Goal: Transaction & Acquisition: Register for event/course

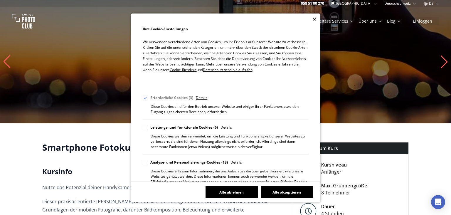
scroll to position [75, 0]
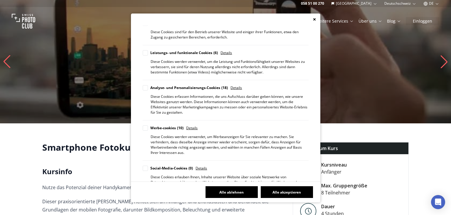
click at [243, 190] on button "Alle ablehnen" at bounding box center [232, 192] width 52 height 12
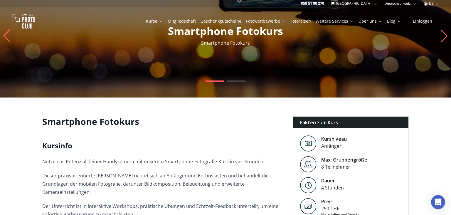
scroll to position [32, 0]
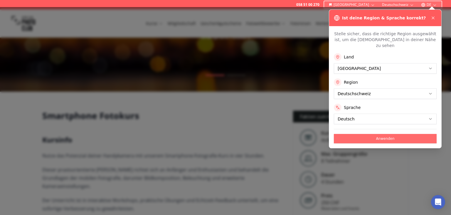
click at [399, 134] on button "Anwenden" at bounding box center [385, 138] width 103 height 9
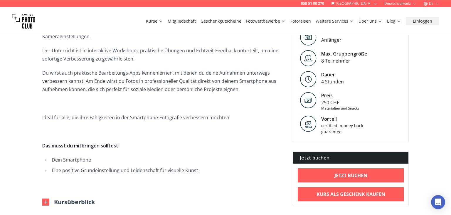
scroll to position [190, 0]
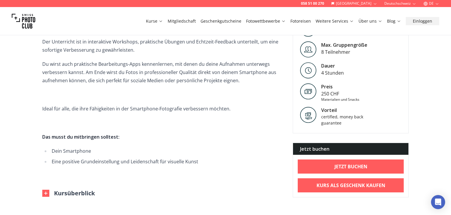
click at [45, 190] on img at bounding box center [45, 193] width 7 height 7
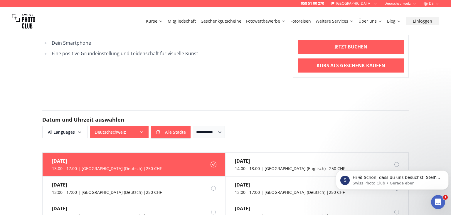
scroll to position [0, 0]
click at [111, 166] on div "13:00 - 17:00 | [GEOGRAPHIC_DATA] (Deutsch) | 250 CHF" at bounding box center [107, 169] width 110 height 6
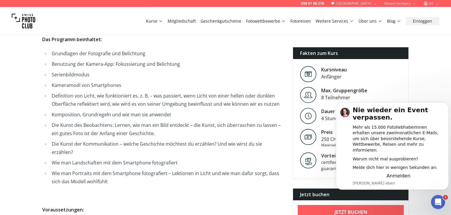
scroll to position [349, 0]
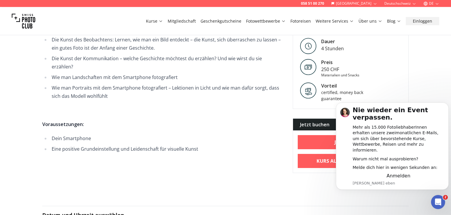
scroll to position [444, 0]
click at [309, 82] on img at bounding box center [308, 90] width 16 height 16
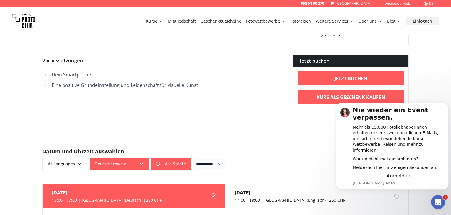
scroll to position [476, 0]
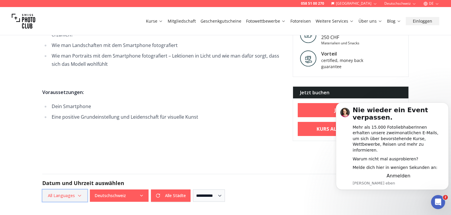
click at [81, 193] on icon "button" at bounding box center [79, 195] width 5 height 5
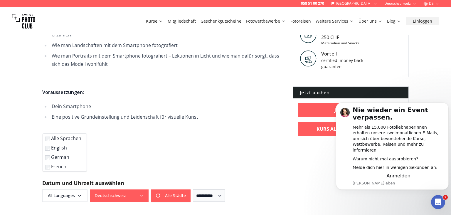
click at [49, 160] on label "German" at bounding box center [63, 157] width 37 height 7
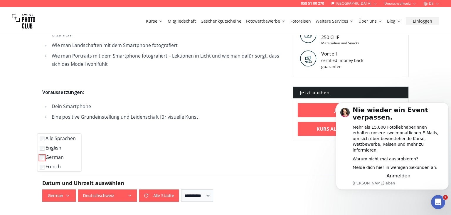
click at [159, 140] on div "058 51 00 270 Schweiz Deutschschweiz DE Kurse Mitgliedschaft Geschenkgutscheine…" at bounding box center [225, 178] width 451 height 1308
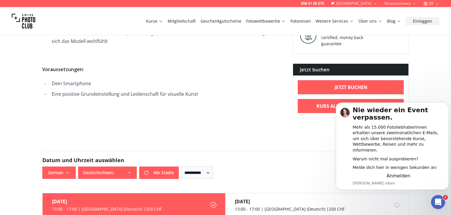
scroll to position [507, 0]
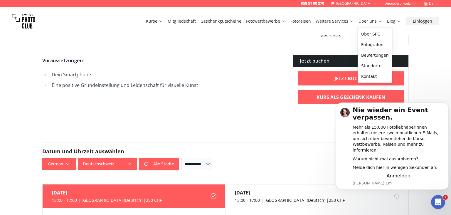
click at [372, 23] on link "Über uns" at bounding box center [371, 21] width 24 height 6
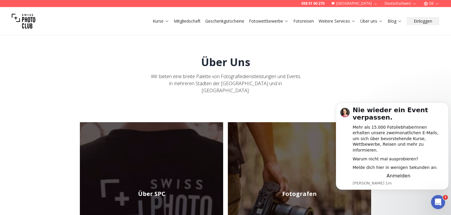
scroll to position [32, 0]
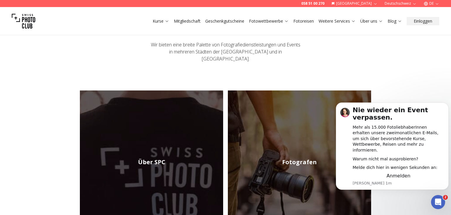
click at [154, 158] on h2 "Über SPC" at bounding box center [151, 162] width 27 height 8
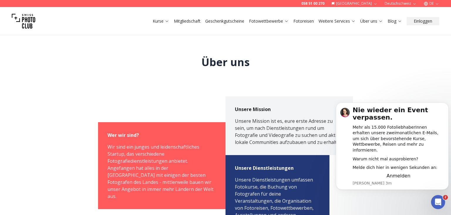
click at [299, 19] on link "Fotoreisen" at bounding box center [303, 21] width 21 height 6
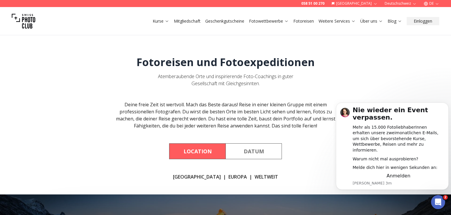
click at [196, 22] on link "Mitgliedschaft" at bounding box center [187, 21] width 27 height 6
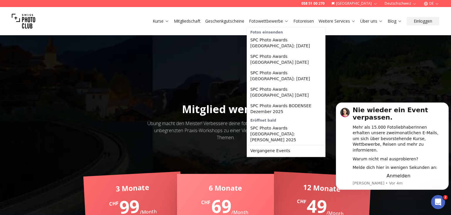
click at [255, 20] on link "Fotowettbewerbe" at bounding box center [269, 21] width 40 height 6
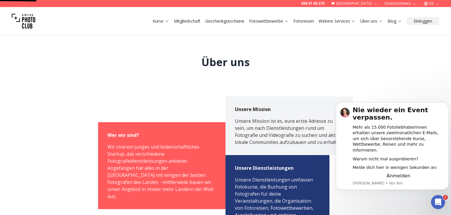
scroll to position [9, 0]
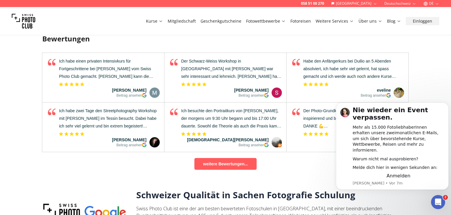
scroll to position [566, 0]
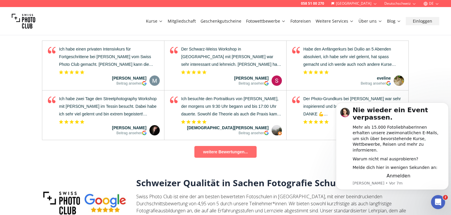
click at [223, 146] on link "weitere Bewertungen..." at bounding box center [225, 152] width 62 height 12
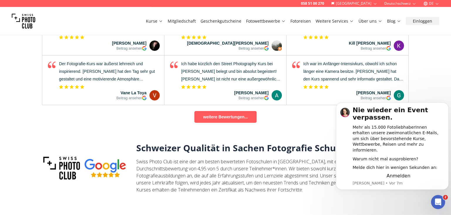
scroll to position [661, 0]
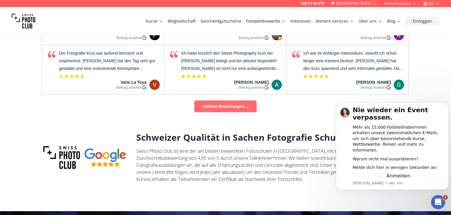
click at [221, 100] on link "weitere Bewertungen..." at bounding box center [225, 106] width 62 height 12
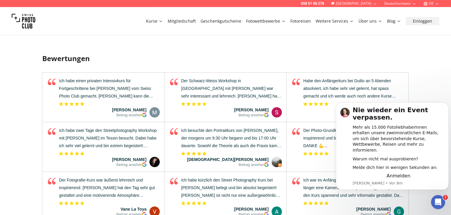
scroll to position [439, 0]
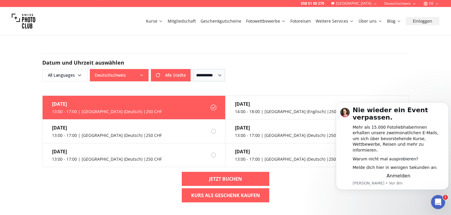
scroll to position [344, 0]
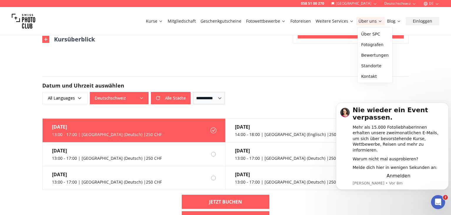
click at [367, 25] on button "Über uns" at bounding box center [370, 21] width 28 height 8
click at [371, 48] on link "Fotografen" at bounding box center [375, 44] width 32 height 11
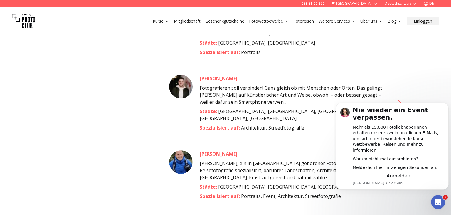
scroll to position [539, 0]
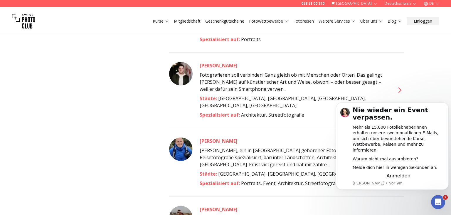
click at [399, 85] on icon at bounding box center [399, 89] width 9 height 9
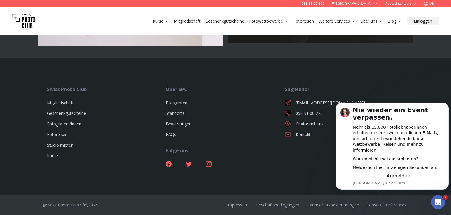
scroll to position [2442, 0]
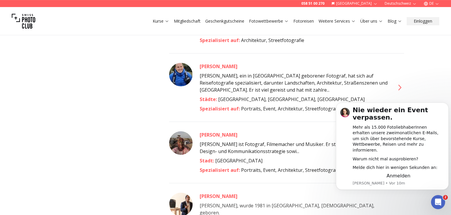
scroll to position [603, 0]
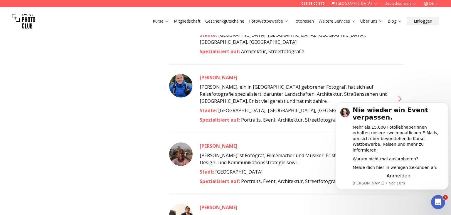
click at [401, 94] on icon at bounding box center [399, 98] width 9 height 9
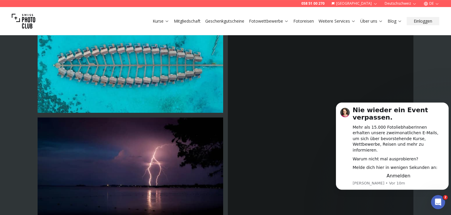
scroll to position [127, 0]
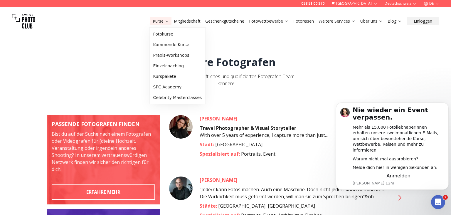
click at [159, 20] on link "Kurse" at bounding box center [161, 21] width 16 height 6
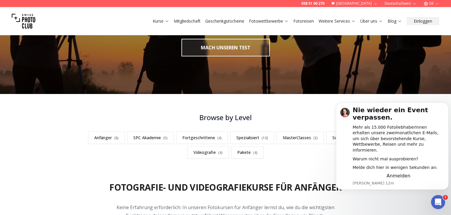
scroll to position [127, 0]
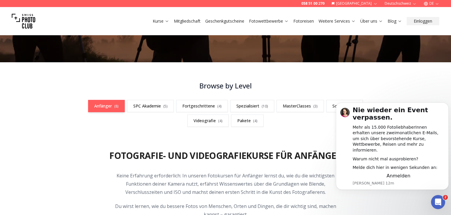
click at [111, 105] on link "Anfänger ( 8 )" at bounding box center [106, 106] width 37 height 12
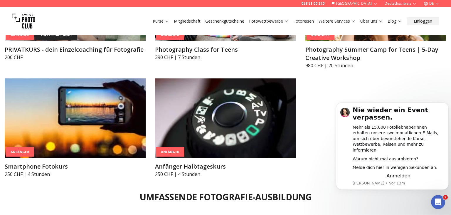
scroll to position [520, 0]
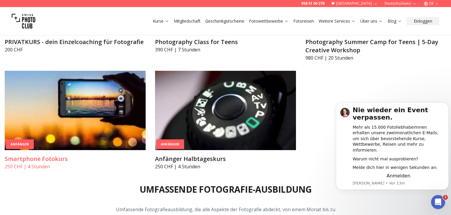
click at [96, 96] on img at bounding box center [75, 110] width 141 height 79
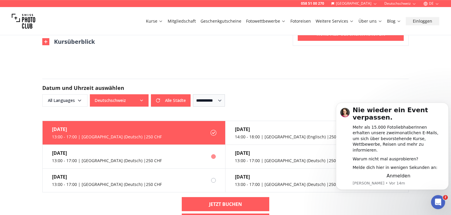
scroll to position [349, 0]
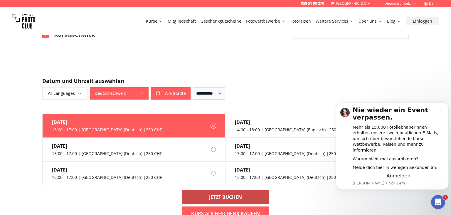
click at [227, 194] on b "Jetzt buchen" at bounding box center [225, 197] width 33 height 7
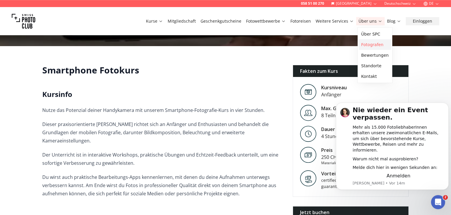
scroll to position [77, 0]
click at [369, 47] on link "Fotografen" at bounding box center [375, 44] width 32 height 11
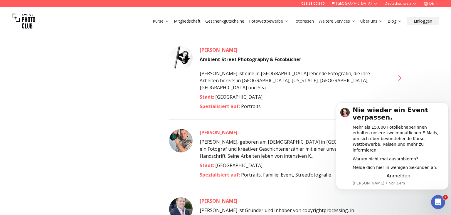
scroll to position [1205, 0]
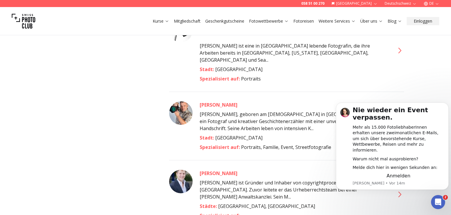
click at [401, 121] on icon at bounding box center [399, 125] width 9 height 9
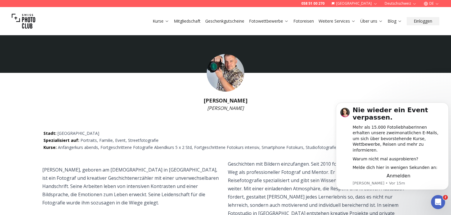
click at [231, 67] on img at bounding box center [226, 73] width 38 height 38
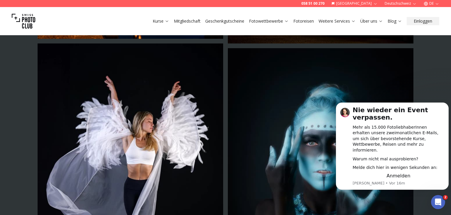
scroll to position [825, 0]
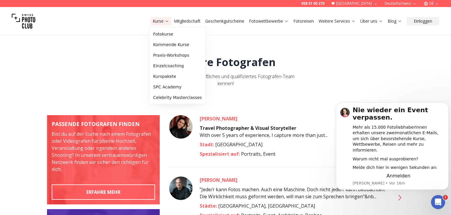
click at [160, 23] on link "Kurse" at bounding box center [161, 21] width 16 height 6
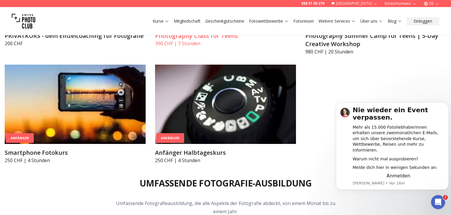
scroll to position [539, 0]
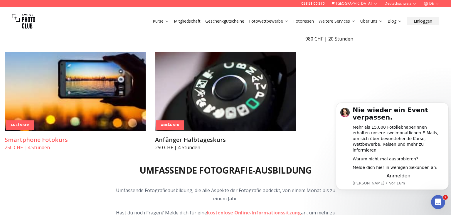
click at [16, 122] on div "Anfänger" at bounding box center [20, 125] width 28 height 10
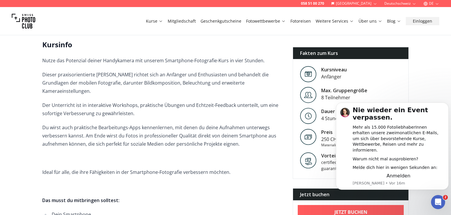
scroll to position [159, 0]
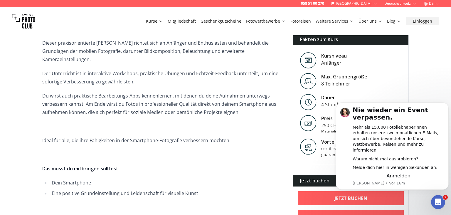
click at [338, 102] on html "Nie wieder ein Event verpassen. Mehr als 15.000 FotoliebhaberInnen erhalten uns…" at bounding box center [392, 100] width 117 height 2
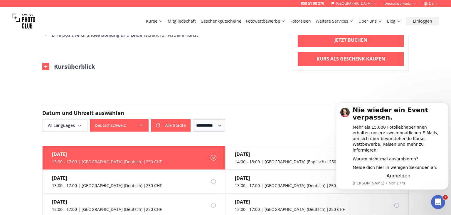
scroll to position [317, 0]
click at [170, 149] on label "[DATE] 13:00 - 17:00 | [GEOGRAPHIC_DATA] (Deutsch) | 250 CHF" at bounding box center [134, 158] width 183 height 24
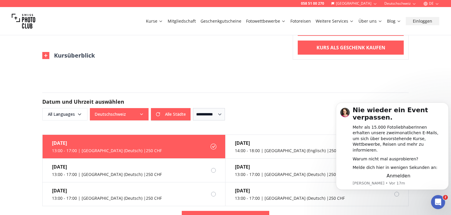
scroll to position [349, 0]
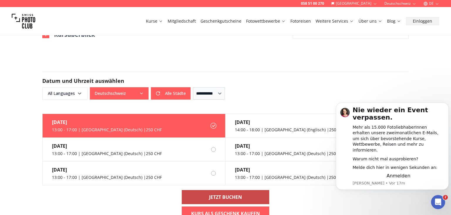
click at [218, 194] on b "Jetzt buchen" at bounding box center [225, 197] width 33 height 7
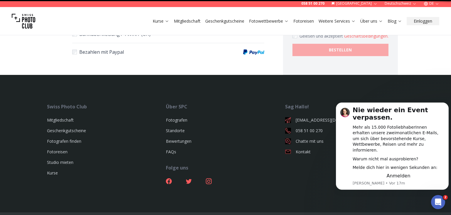
scroll to position [50, 0]
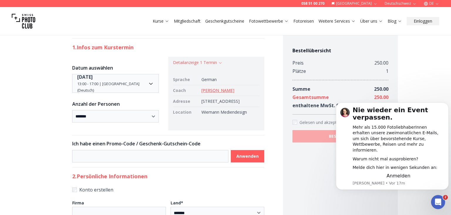
click at [212, 91] on link "[PERSON_NAME]" at bounding box center [217, 91] width 33 height 6
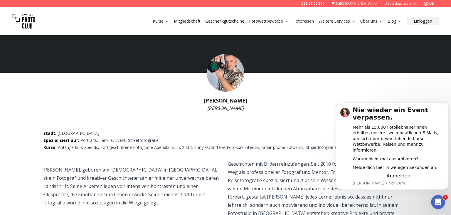
click at [231, 59] on img at bounding box center [226, 73] width 38 height 38
click at [222, 70] on img at bounding box center [226, 73] width 38 height 38
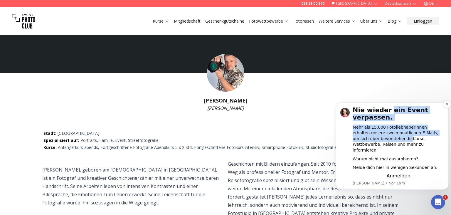
drag, startPoint x: 389, startPoint y: 114, endPoint x: 381, endPoint y: 142, distance: 29.1
click at [381, 142] on div "Nie wieder ein Event verpassen. Mehr als 15.000 FotoliebhaberInnen erhalten uns…" at bounding box center [399, 142] width 92 height 72
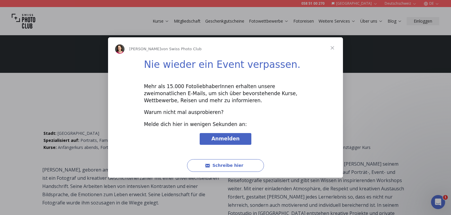
click at [335, 47] on span "Schließen" at bounding box center [332, 47] width 21 height 21
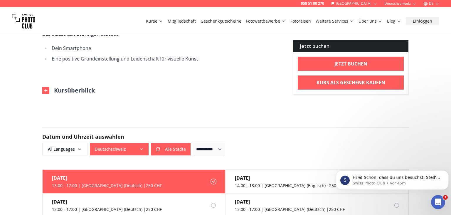
scroll to position [305, 0]
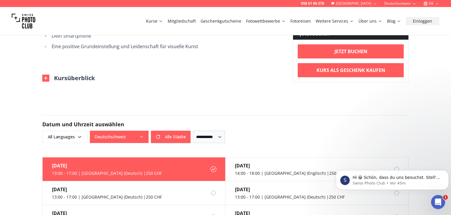
click at [92, 162] on div "[DATE] 13:00 - 17:00 | [GEOGRAPHIC_DATA] (Deutsch) | 250 CHF" at bounding box center [102, 168] width 119 height 23
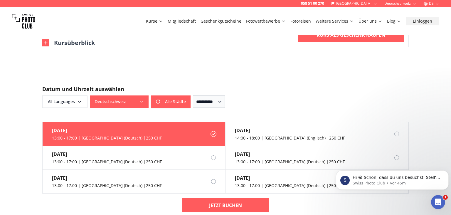
scroll to position [401, 0]
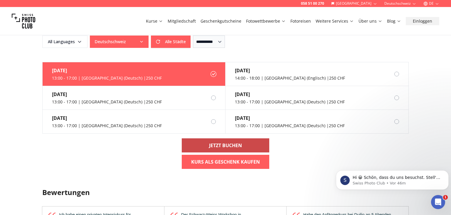
click at [228, 142] on b "Jetzt buchen" at bounding box center [225, 145] width 33 height 7
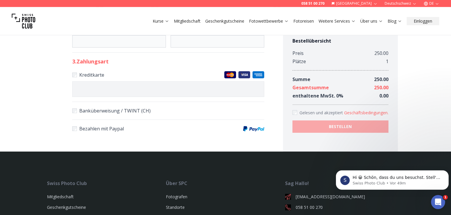
scroll to position [285, 0]
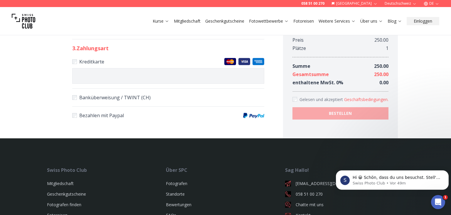
click at [73, 100] on label "Banküberweisung / TWINT (CH)" at bounding box center [168, 97] width 192 height 8
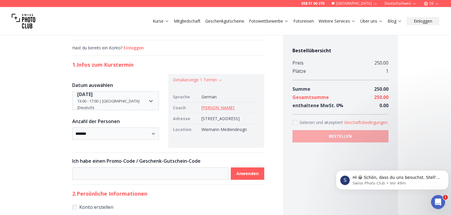
scroll to position [32, 0]
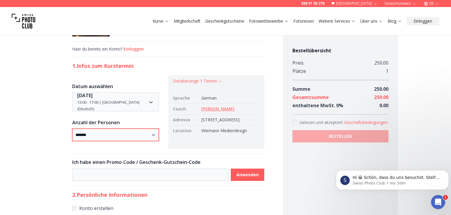
click at [72, 129] on select "* ***** * ******" at bounding box center [115, 135] width 87 height 12
click option "* *****" at bounding box center [0, 0] width 0 height 0
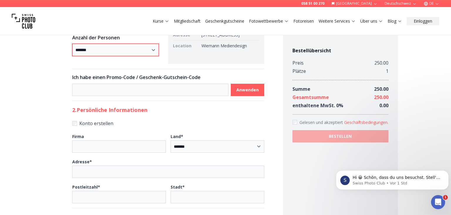
scroll to position [127, 0]
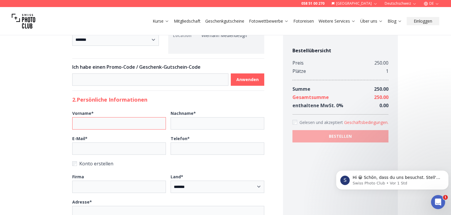
click at [80, 123] on input "Vorname *" at bounding box center [119, 123] width 94 height 12
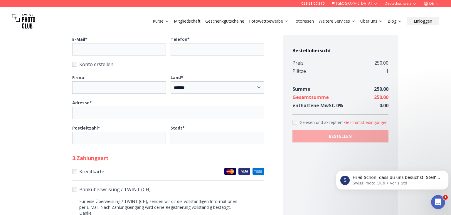
scroll to position [159, 0]
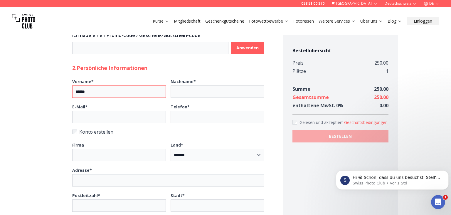
type input "******"
click at [92, 122] on input "E-Mail *" at bounding box center [119, 117] width 94 height 12
click at [92, 122] on input "**********" at bounding box center [119, 117] width 94 height 12
click at [100, 123] on input "**********" at bounding box center [119, 117] width 94 height 12
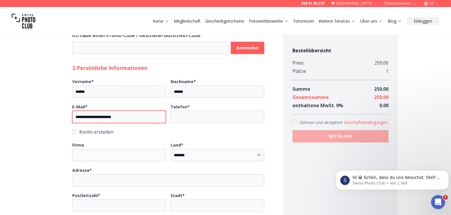
type input "**********"
click at [209, 123] on input "Telefon *" at bounding box center [218, 117] width 94 height 12
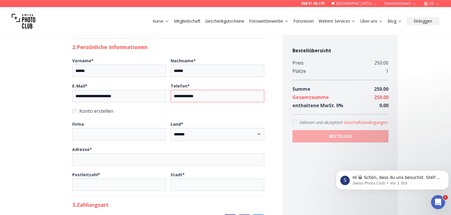
scroll to position [190, 0]
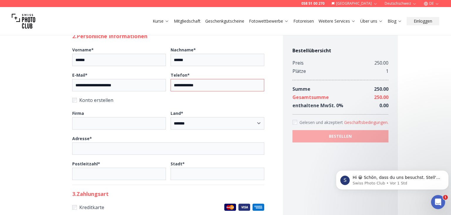
type input "**********"
click at [144, 151] on input "Adresse *" at bounding box center [168, 148] width 192 height 12
type input "**********"
click at [129, 177] on input "Postleitzahl *" at bounding box center [119, 174] width 94 height 12
type input "****"
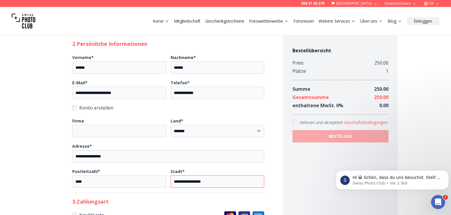
scroll to position [127, 0]
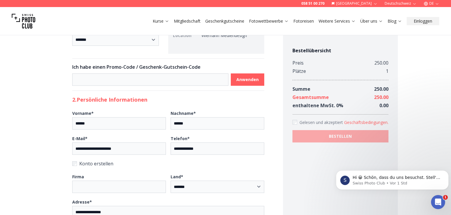
type input "**********"
click at [324, 162] on div "Bestellübersicht Preis 250.00 Plätze 1 Summe 250.00 Gesamtsumme 250.00 enthalte…" at bounding box center [340, 126] width 115 height 451
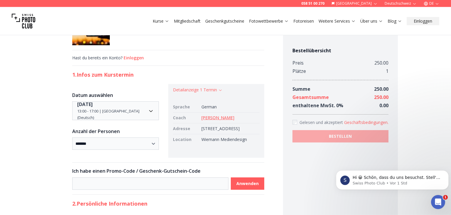
scroll to position [0, 0]
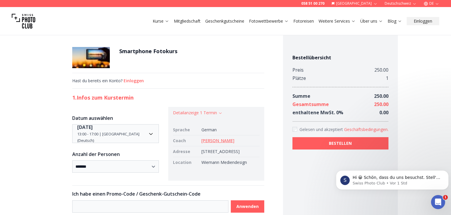
click at [362, 129] on button "Geschäftsbedingungen ." at bounding box center [366, 130] width 44 height 6
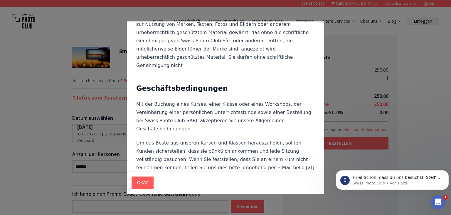
scroll to position [896, 0]
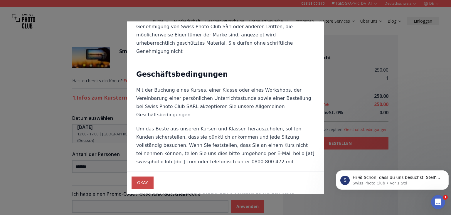
click at [141, 183] on span "OKAY" at bounding box center [142, 182] width 20 height 11
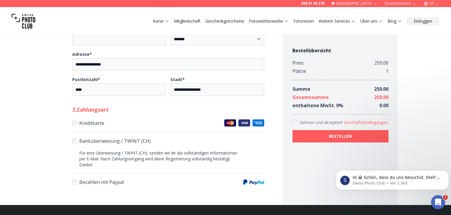
scroll to position [285, 0]
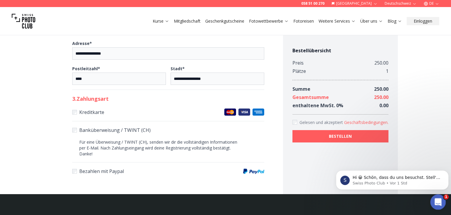
click at [441, 198] on div "Intercom-Nachrichtendienst öffnen" at bounding box center [437, 200] width 19 height 19
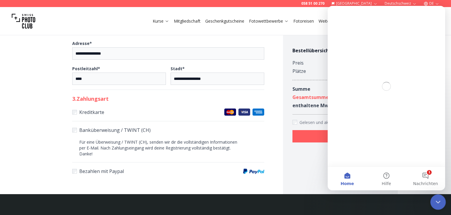
scroll to position [0, 0]
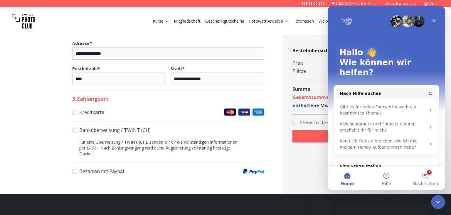
click at [428, 174] on button "1 Nachrichten" at bounding box center [425, 178] width 39 height 23
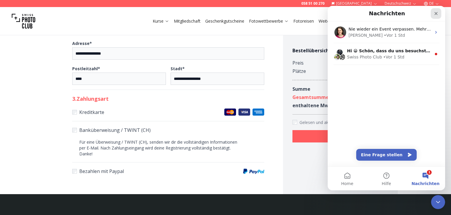
click at [435, 15] on icon "Schließen" at bounding box center [436, 13] width 5 height 5
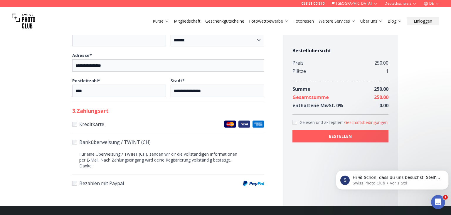
scroll to position [285, 0]
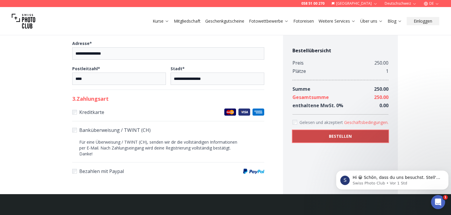
click at [305, 135] on button "BESTELLEN" at bounding box center [341, 136] width 96 height 12
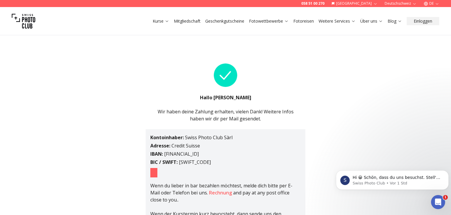
click at [218, 173] on div "Kontoinhaber : Swiss Photo Club Sàrl Adresse : Credit Suisse IBAN : [FINANCIAL_…" at bounding box center [226, 188] width 160 height 119
